Goal: Navigation & Orientation: Find specific page/section

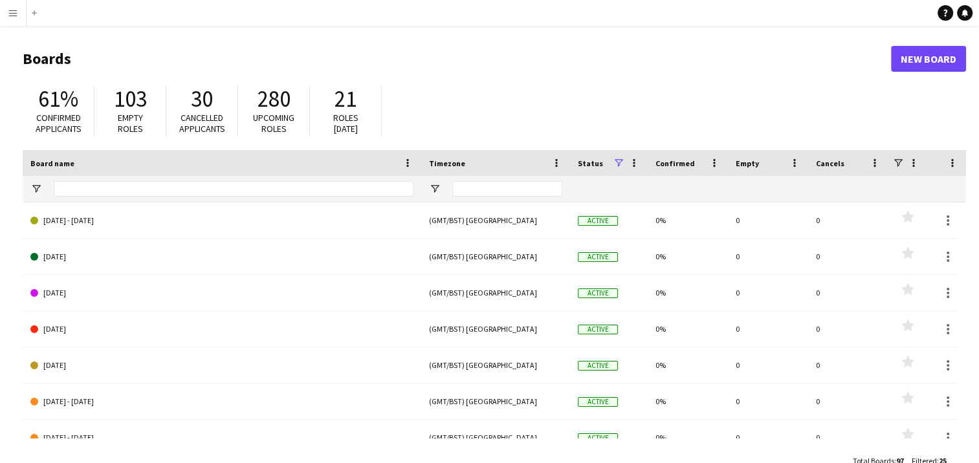
click at [15, 15] on app-icon "Menu" at bounding box center [13, 13] width 10 height 10
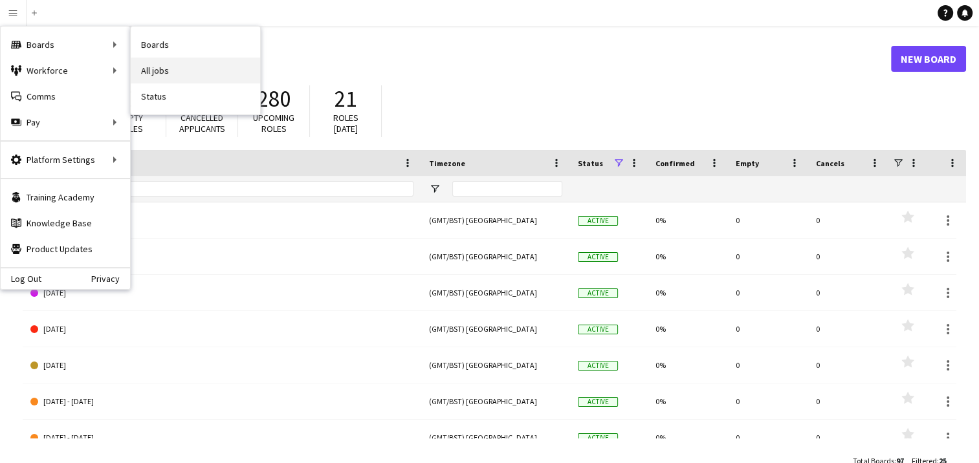
click at [162, 63] on link "All jobs" at bounding box center [195, 71] width 129 height 26
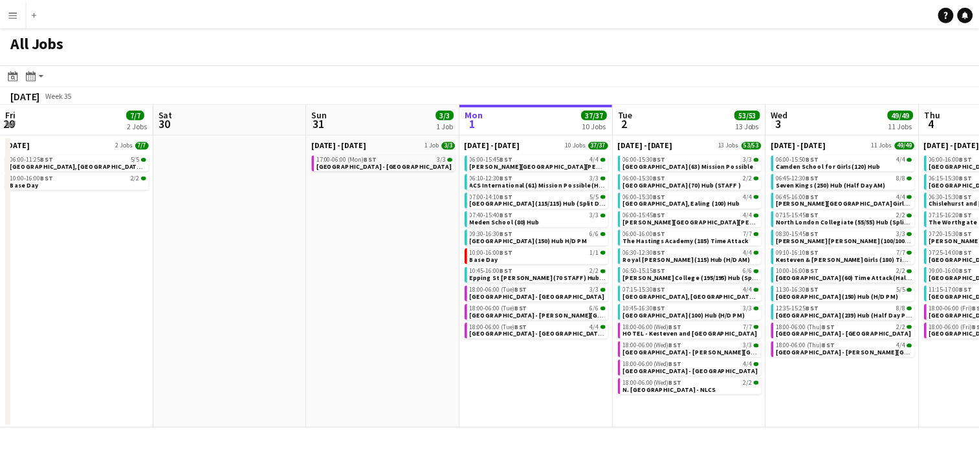
scroll to position [0, 309]
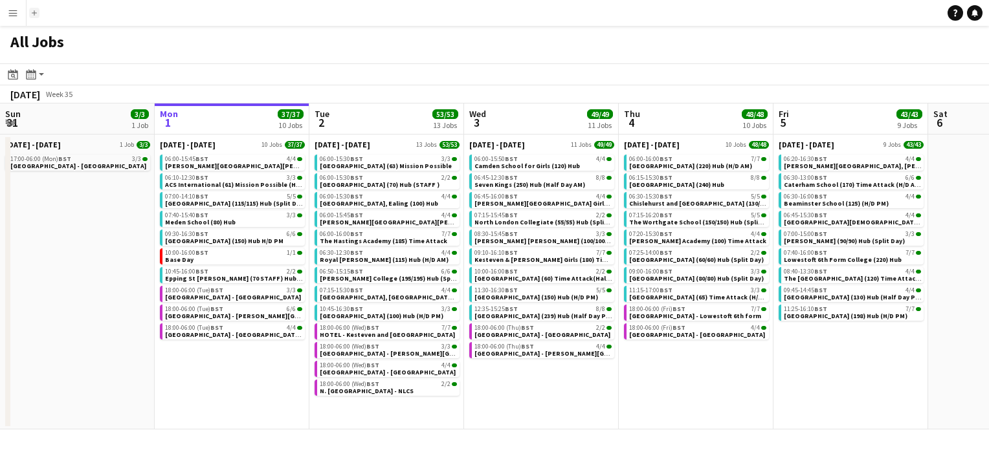
click at [36, 13] on app-icon "Add" at bounding box center [34, 12] width 5 height 5
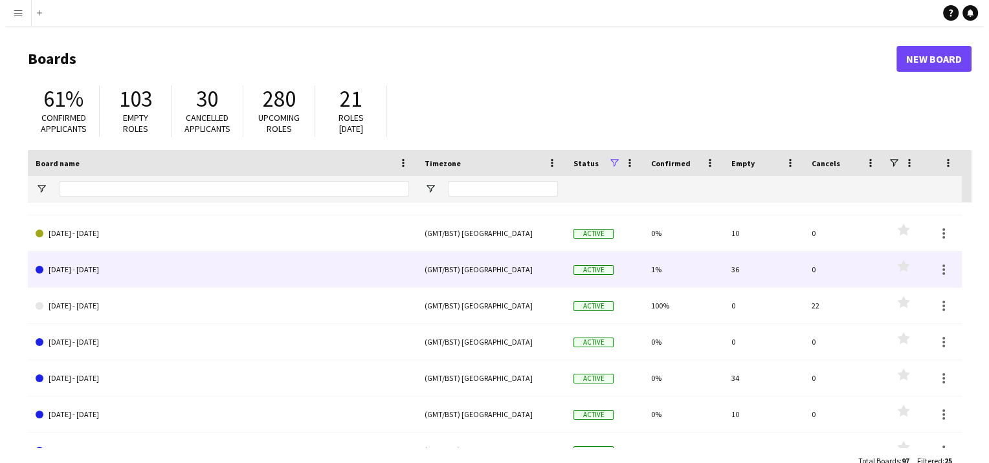
scroll to position [660, 0]
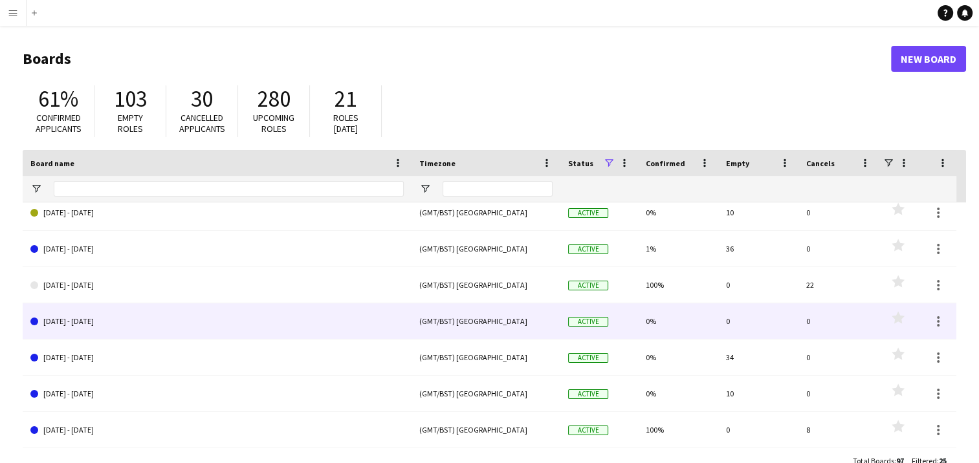
click at [137, 316] on link "[DATE] - [DATE]" at bounding box center [216, 321] width 373 height 36
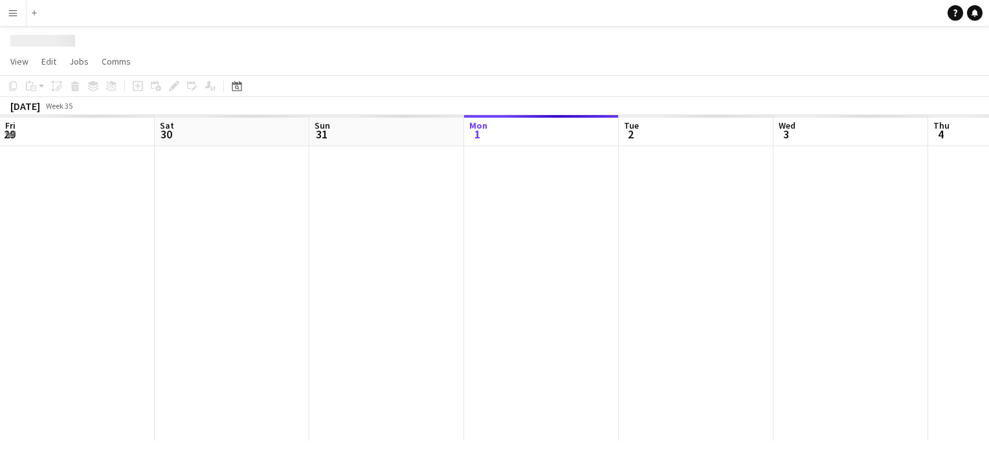
scroll to position [0, 309]
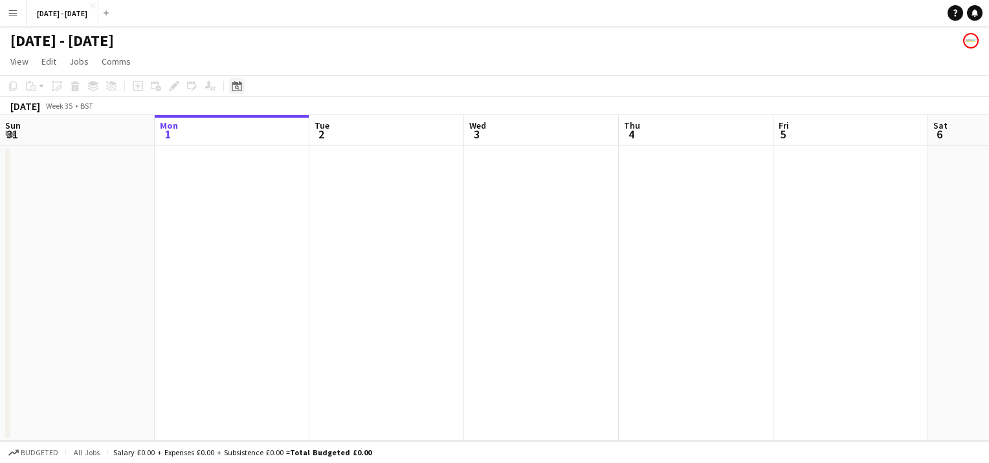
click at [237, 86] on icon at bounding box center [237, 87] width 5 height 5
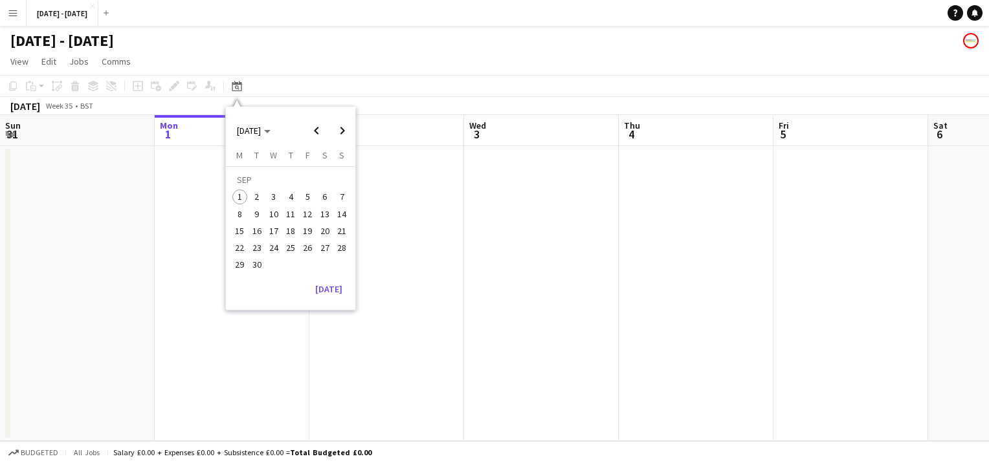
click at [235, 193] on span "1" at bounding box center [240, 198] width 16 height 16
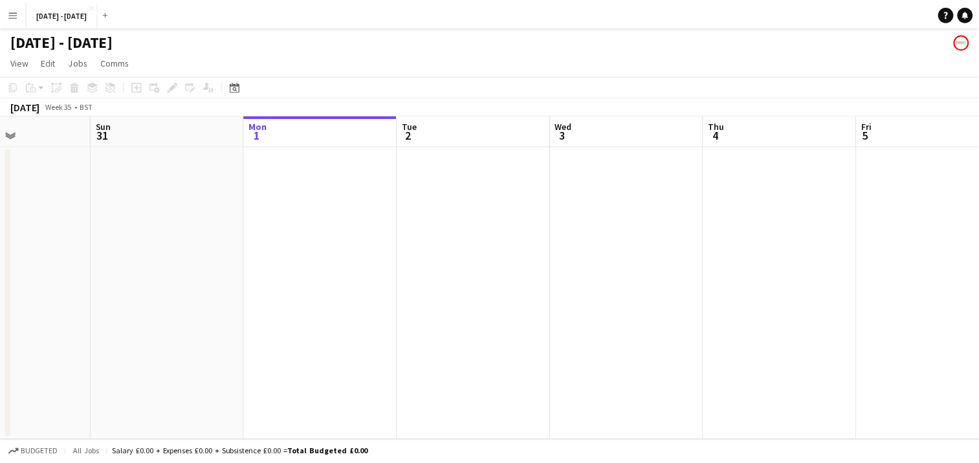
scroll to position [0, 323]
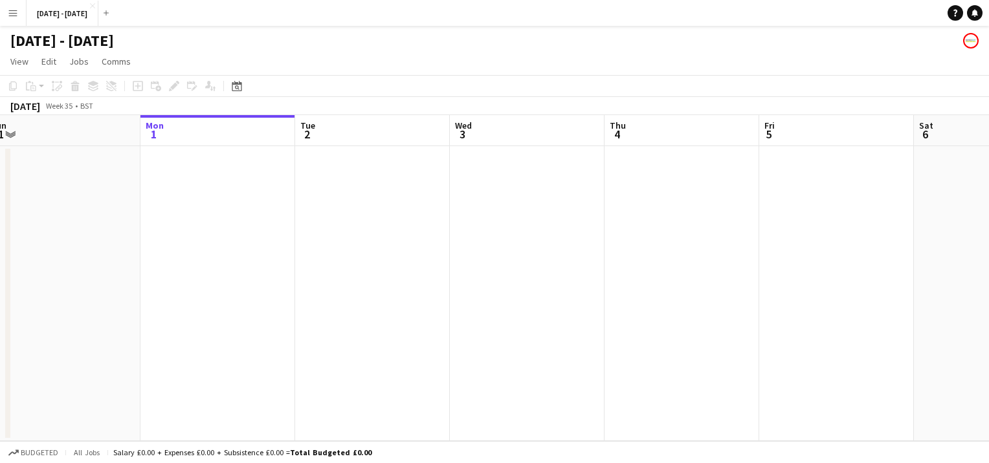
drag, startPoint x: 393, startPoint y: 243, endPoint x: 205, endPoint y: 241, distance: 187.6
click at [205, 241] on app-calendar-viewport "Fri 29 Sat 30 Sun 31 Mon 1 Tue 2 Wed 3 Thu 4 Fri 5 Sat 6 Sun 7 Mon 8 Tue 9" at bounding box center [494, 278] width 989 height 326
click at [95, 5] on app-icon "Close" at bounding box center [92, 5] width 5 height 5
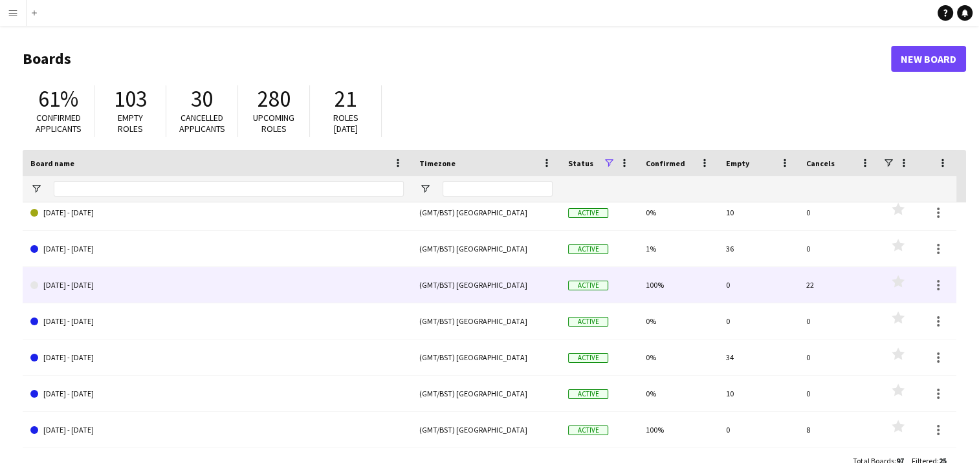
click at [140, 285] on link "[DATE] - [DATE]" at bounding box center [216, 285] width 373 height 36
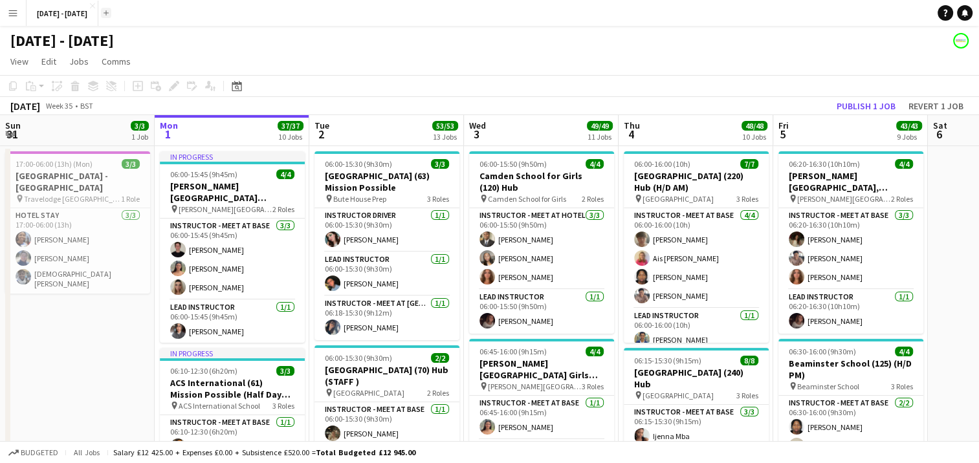
click at [109, 14] on app-icon "Add" at bounding box center [106, 12] width 5 height 5
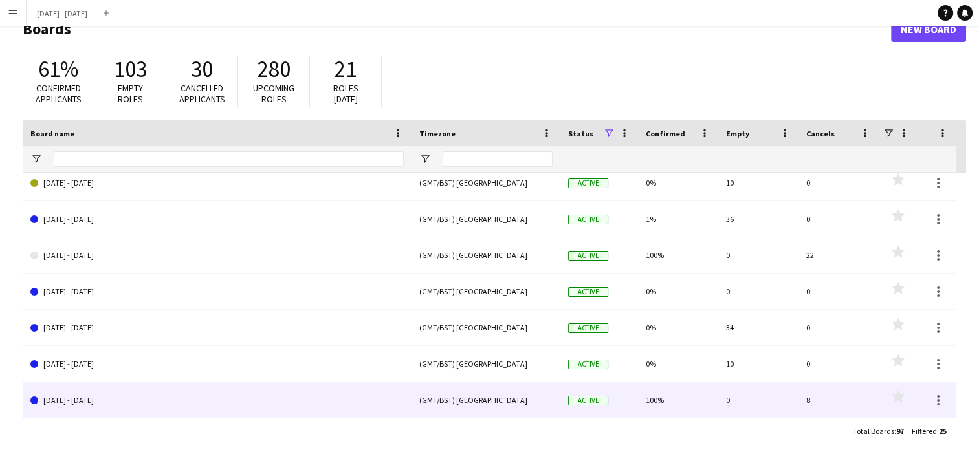
click at [133, 403] on link "[DATE] - [DATE]" at bounding box center [216, 400] width 373 height 36
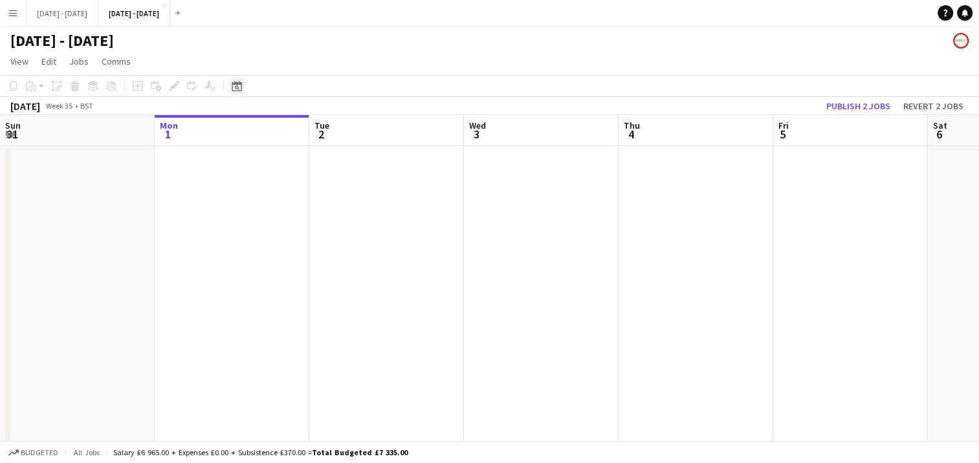
click at [239, 85] on icon "Date picker" at bounding box center [237, 86] width 10 height 10
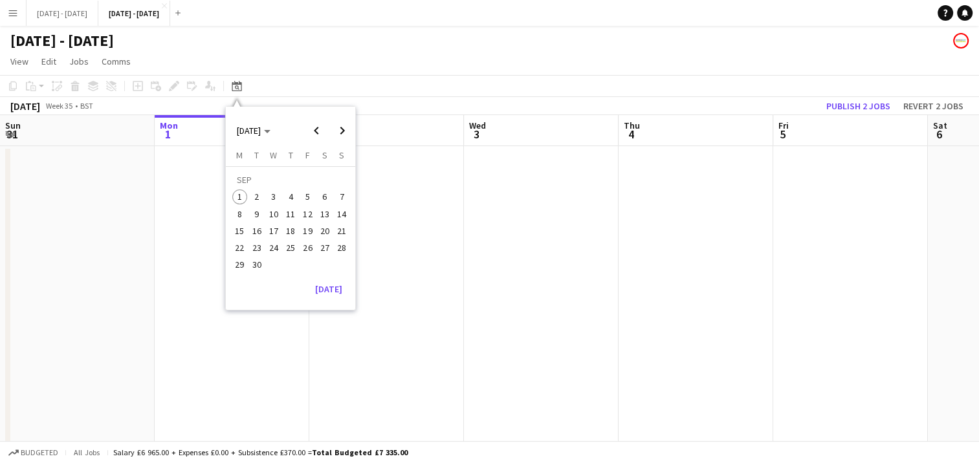
click at [235, 215] on span "8" at bounding box center [240, 214] width 16 height 16
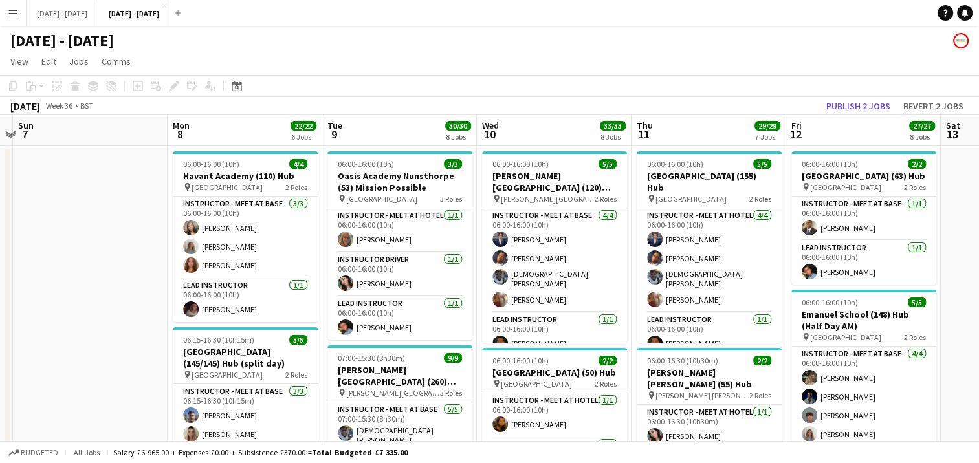
drag, startPoint x: 207, startPoint y: 274, endPoint x: 96, endPoint y: 256, distance: 112.7
click at [183, 9] on button "Add" at bounding box center [178, 13] width 10 height 10
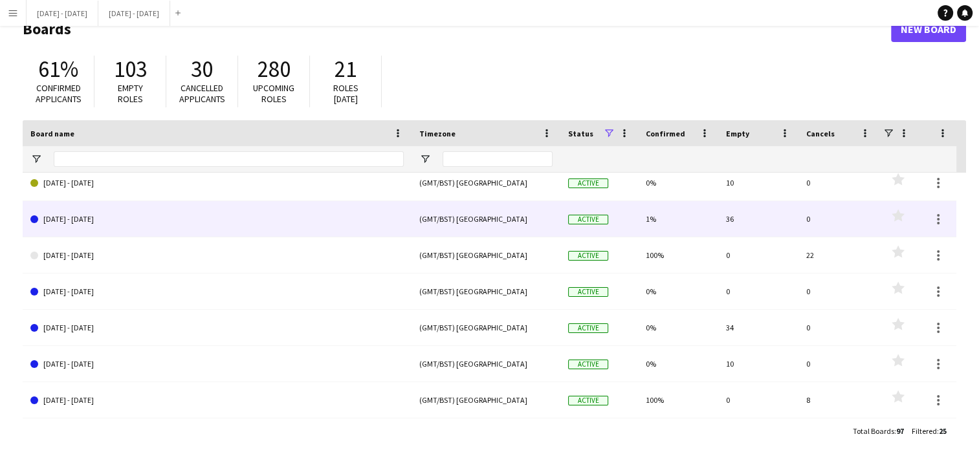
click at [139, 216] on link "[DATE] - [DATE]" at bounding box center [216, 219] width 373 height 36
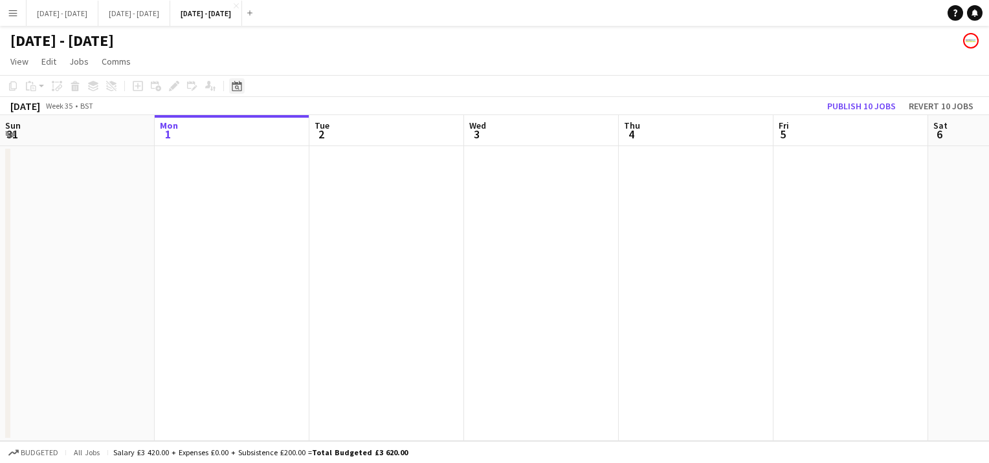
click at [238, 86] on icon "Date picker" at bounding box center [237, 86] width 10 height 10
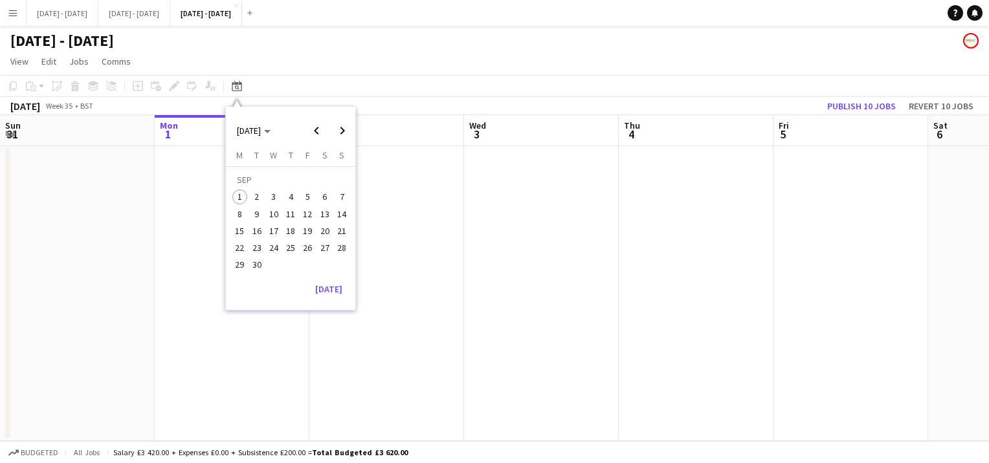
click at [240, 234] on span "15" at bounding box center [240, 231] width 16 height 16
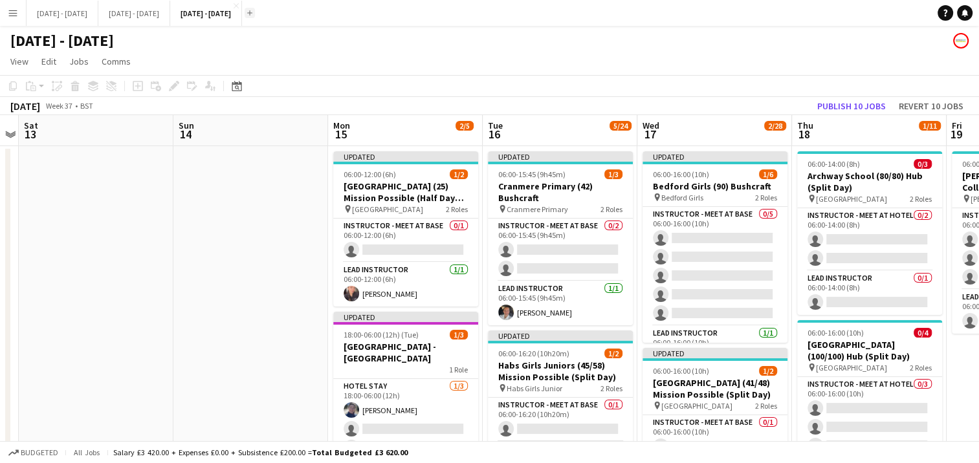
click at [252, 13] on app-icon "Add" at bounding box center [249, 12] width 5 height 5
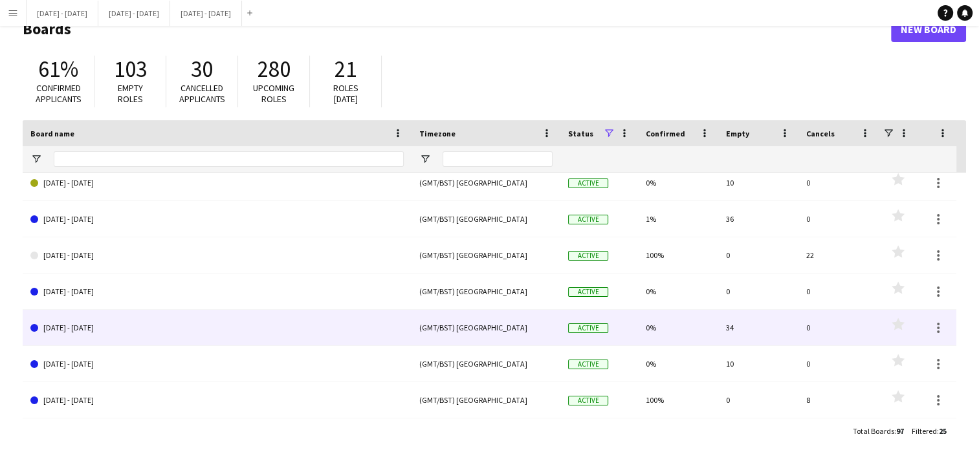
click at [124, 323] on link "[DATE] - [DATE]" at bounding box center [216, 328] width 373 height 36
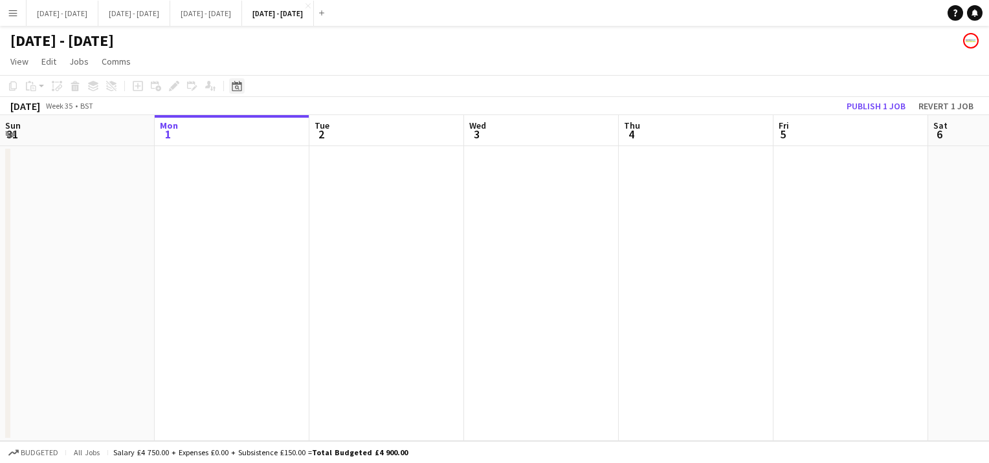
click at [233, 82] on icon "Date picker" at bounding box center [237, 86] width 10 height 10
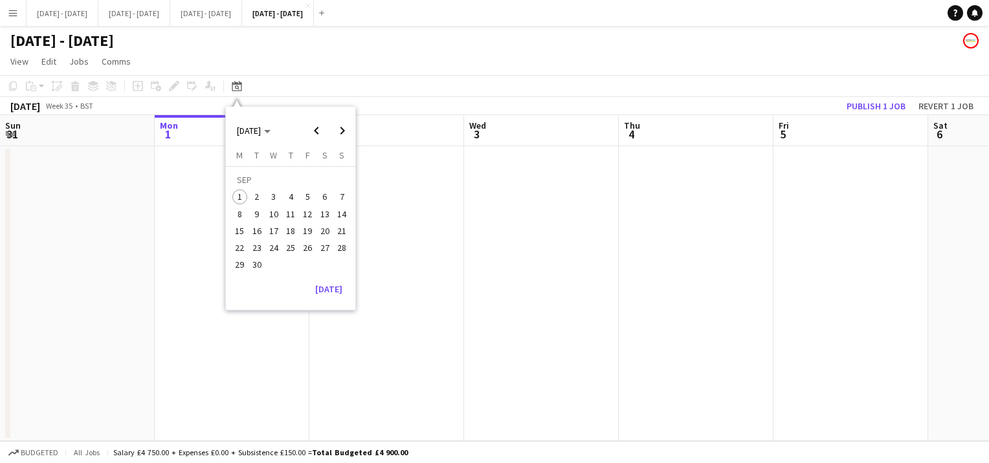
click at [238, 250] on span "22" at bounding box center [240, 248] width 16 height 16
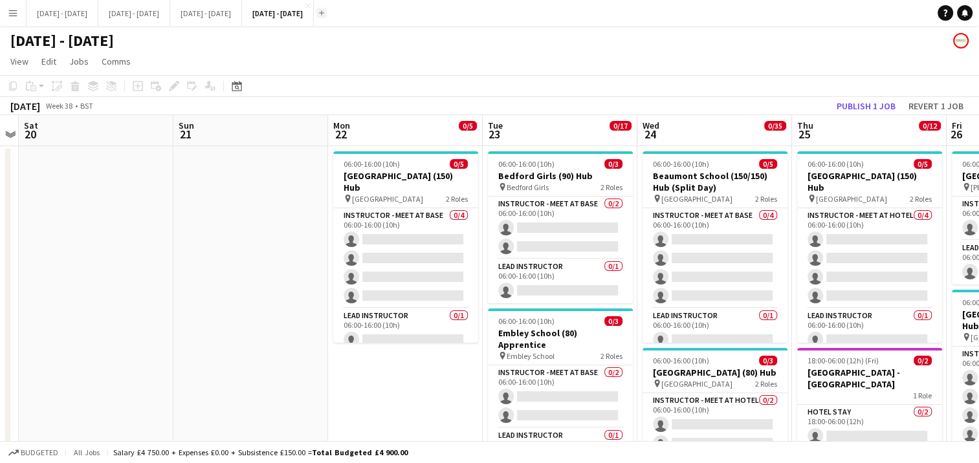
click at [324, 14] on app-icon "Add" at bounding box center [321, 12] width 5 height 5
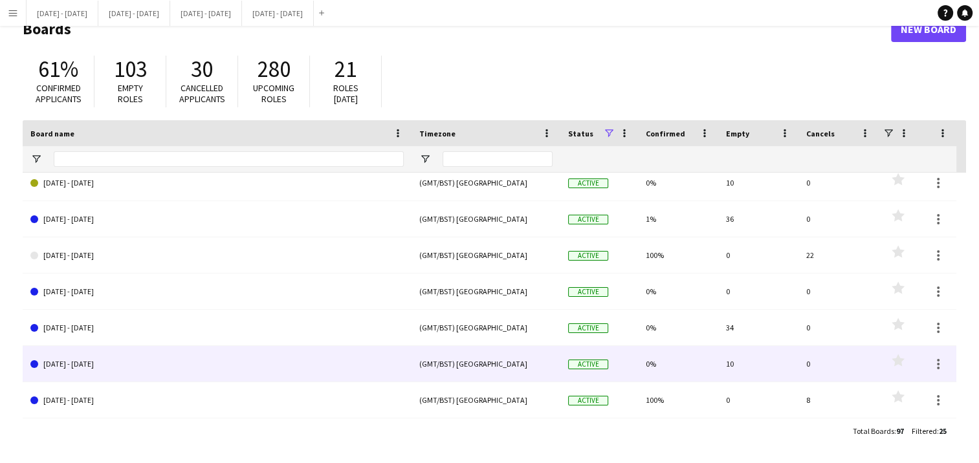
click at [133, 361] on link "[DATE] - [DATE]" at bounding box center [216, 364] width 373 height 36
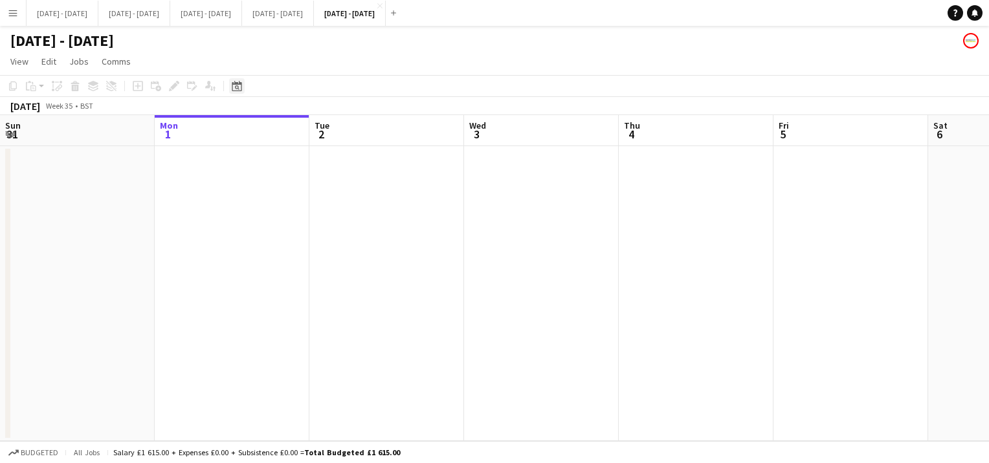
click at [243, 89] on div "Date picker" at bounding box center [237, 86] width 16 height 16
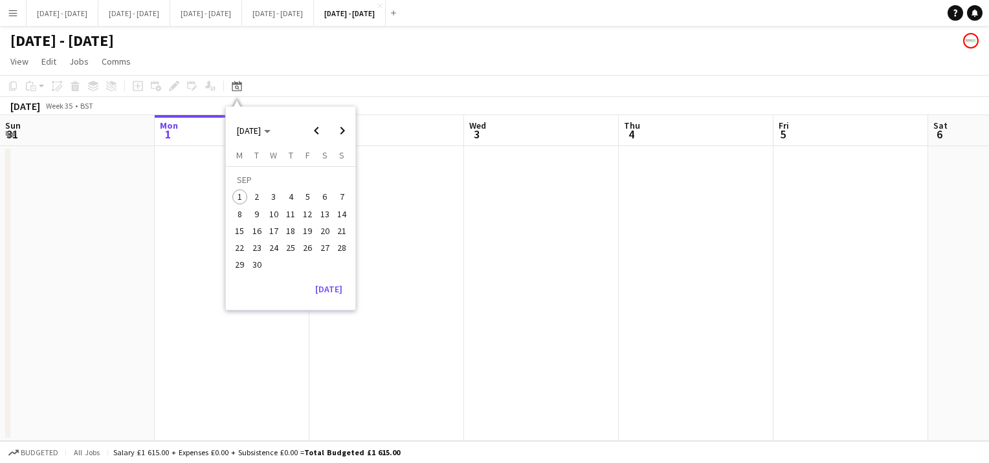
click at [235, 265] on span "29" at bounding box center [240, 265] width 16 height 16
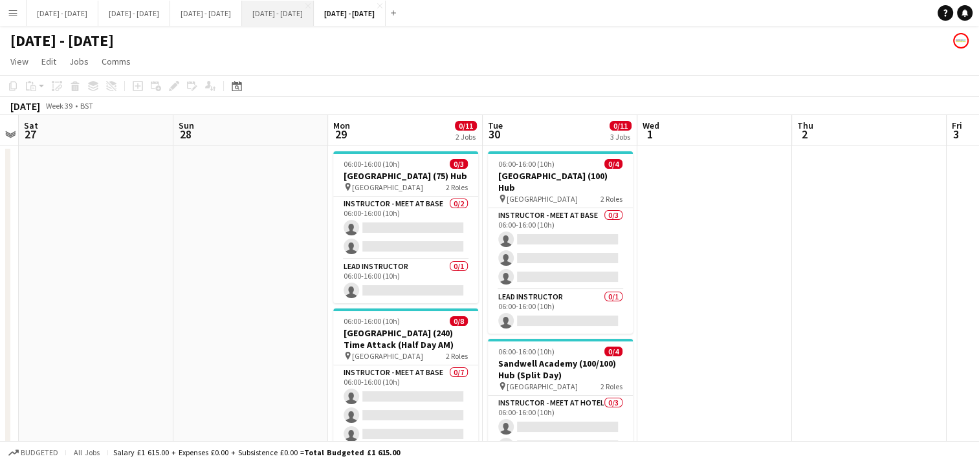
click at [312, 15] on button "[DATE] - [DATE] Close" at bounding box center [278, 13] width 72 height 25
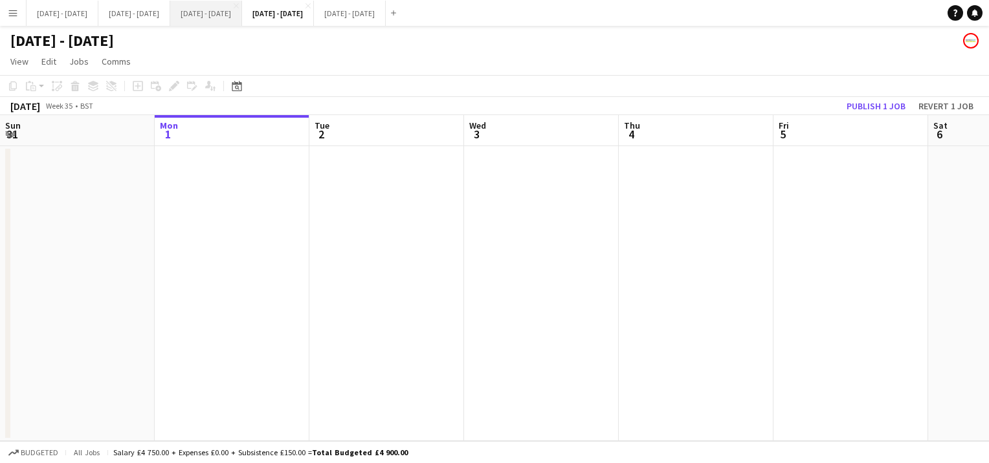
click at [220, 16] on button "[DATE] - [DATE] Close" at bounding box center [206, 13] width 72 height 25
click at [239, 89] on icon "Date picker" at bounding box center [237, 86] width 10 height 10
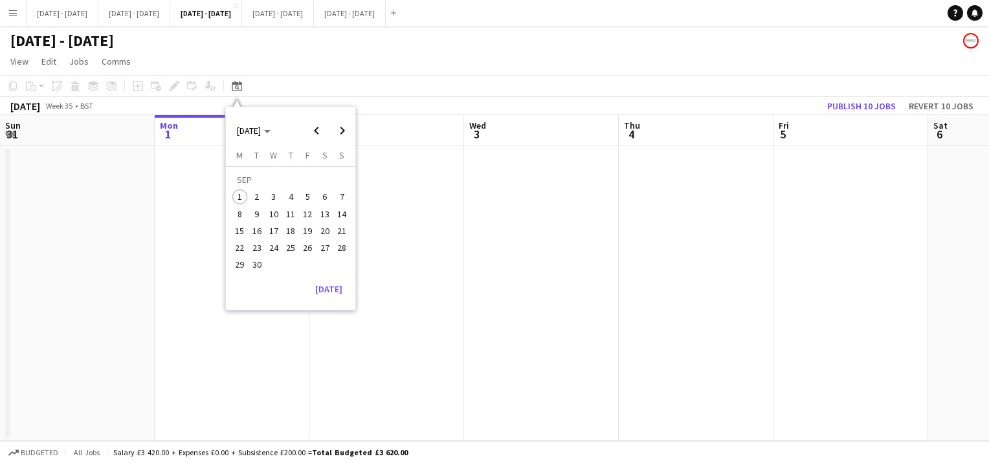
click at [237, 230] on span "15" at bounding box center [240, 231] width 16 height 16
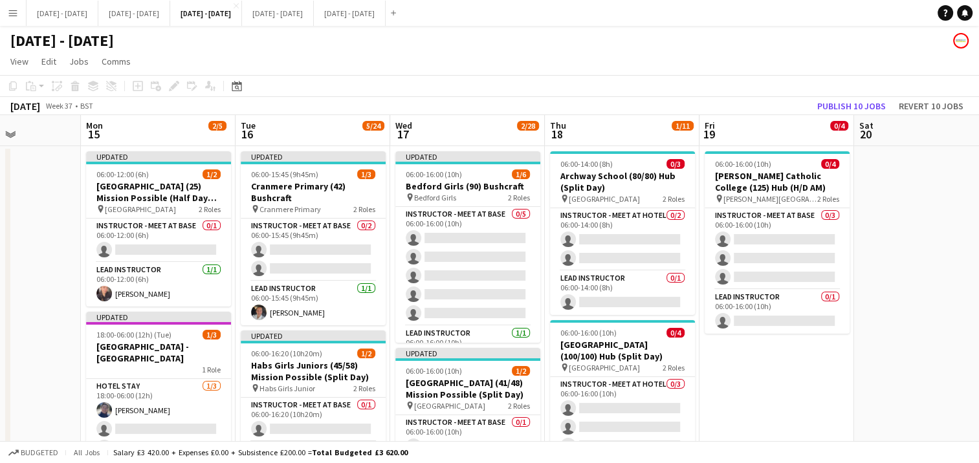
drag, startPoint x: 248, startPoint y: 269, endPoint x: -3, endPoint y: 232, distance: 253.7
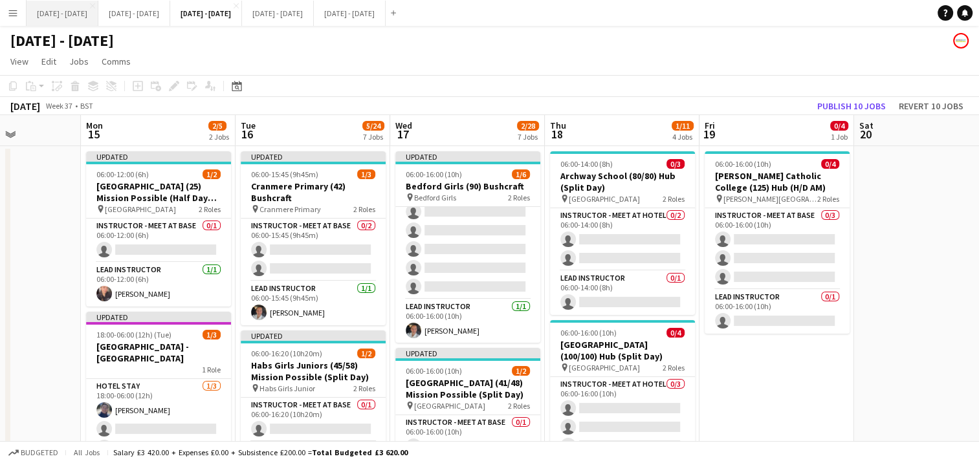
click at [77, 18] on button "[DATE] - [DATE] Close" at bounding box center [63, 13] width 72 height 25
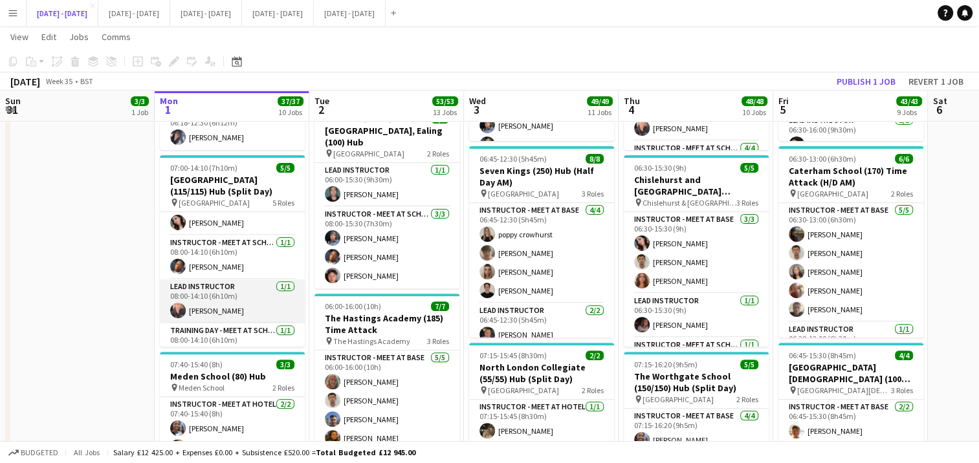
scroll to position [85, 0]
